Goal: Find specific page/section: Find specific page/section

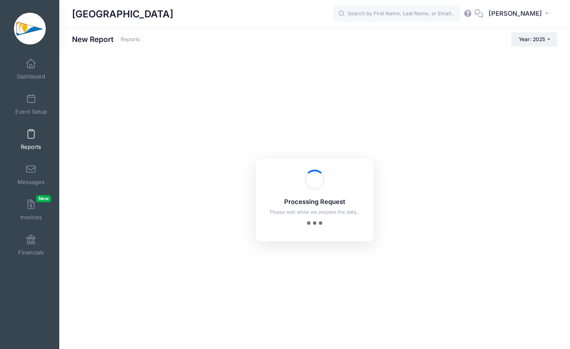
checkbox input "true"
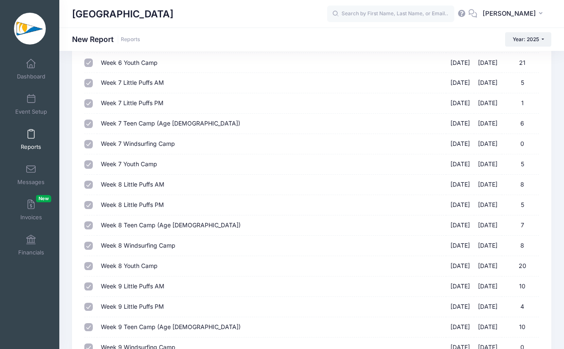
scroll to position [938, 0]
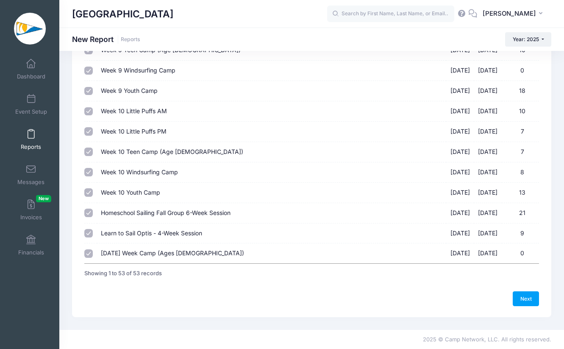
click at [258, 252] on label "Thanksgiving Week Camp (Ages 9-13) 11/24/2025 - 11/26/2025 0" at bounding box center [271, 253] width 341 height 9
click at [93, 252] on input "Thanksgiving Week Camp (Ages 9-13) 11/24/2025 - 11/26/2025 0" at bounding box center [88, 253] width 8 height 8
click at [258, 252] on label "Thanksgiving Week Camp (Ages 9-13) 11/24/2025 - 11/26/2025 0" at bounding box center [271, 253] width 341 height 9
click at [93, 252] on input "Thanksgiving Week Camp (Ages 9-13) 11/24/2025 - 11/26/2025 0" at bounding box center [88, 253] width 8 height 8
checkbox input "true"
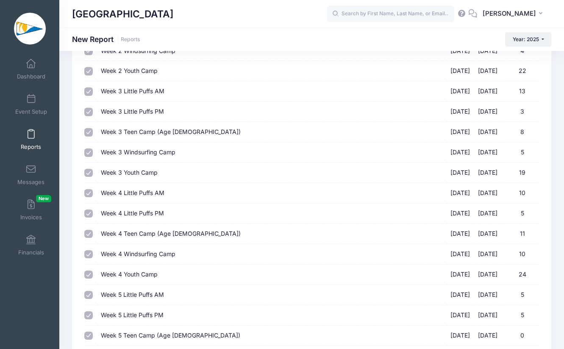
scroll to position [0, 0]
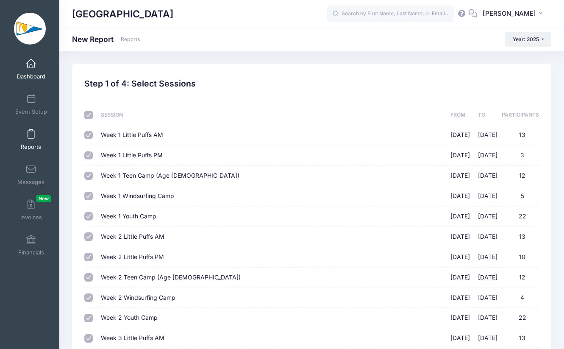
click at [31, 64] on span at bounding box center [31, 63] width 0 height 9
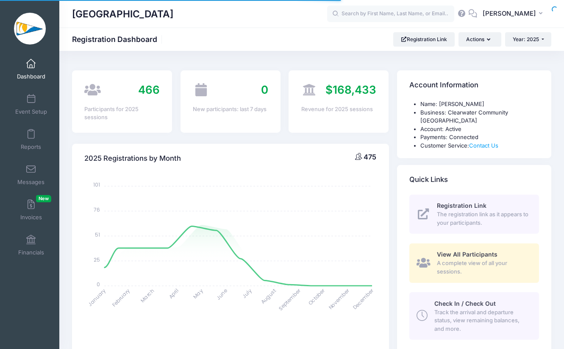
select select
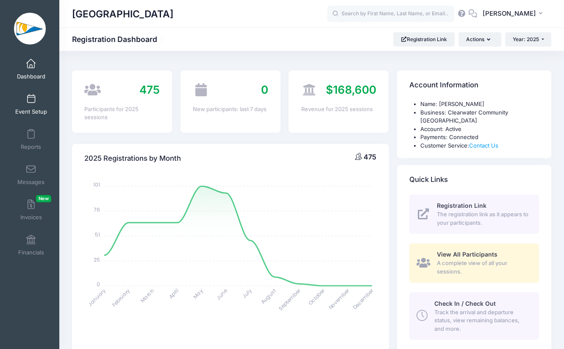
click at [34, 108] on span "Event Setup" at bounding box center [31, 111] width 32 height 7
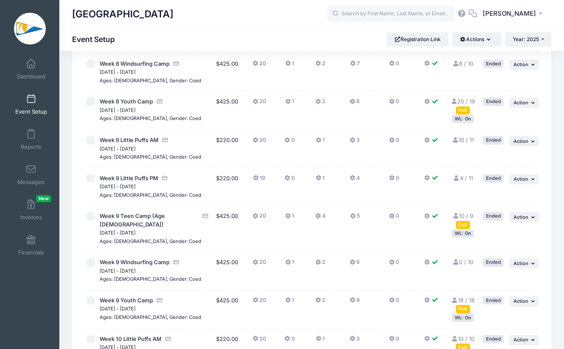
scroll to position [1885, 0]
